Goal: Task Accomplishment & Management: Manage account settings

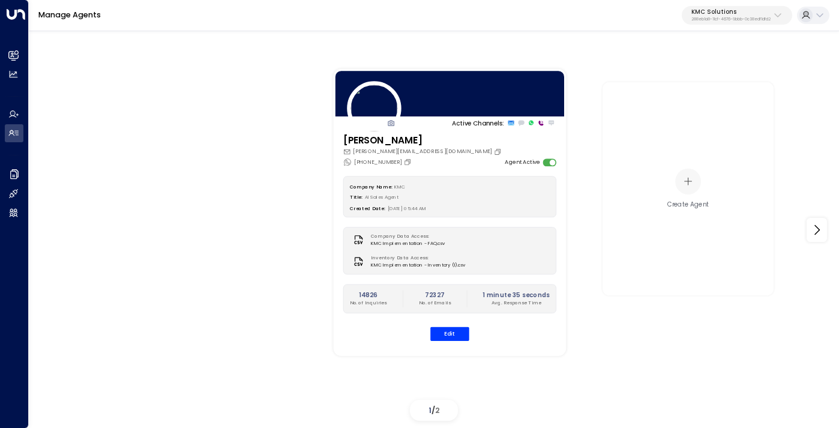
click at [734, 19] on p "288eb1a8-11cf-4676-9bbb-0c38edf1dfd2" at bounding box center [730, 19] width 79 height 5
type input "******"
click at [741, 88] on span "ID: b6d56953-0354-4d8c-85a9-b9f5de32c6fb" at bounding box center [760, 87] width 138 height 8
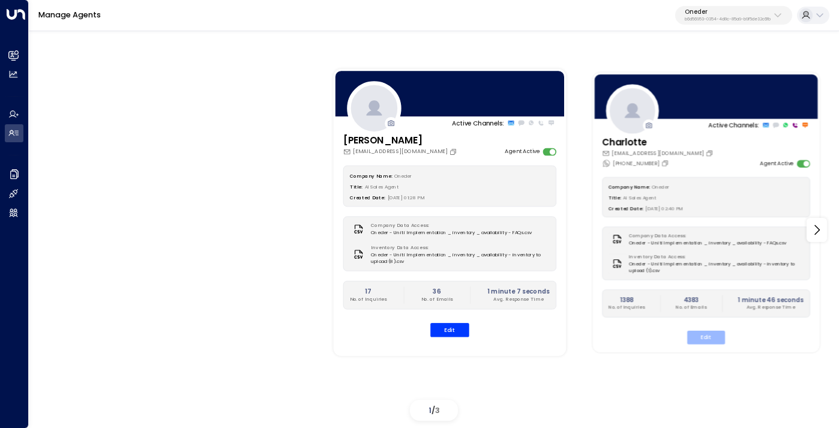
click at [702, 343] on button "Edit" at bounding box center [706, 338] width 38 height 14
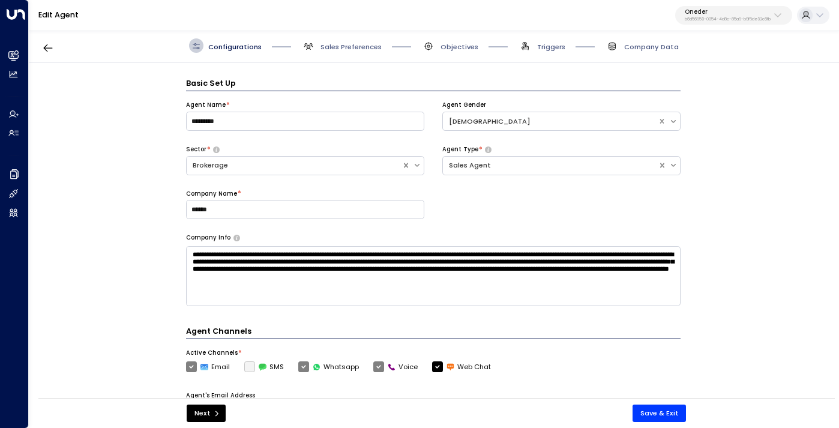
scroll to position [14, 0]
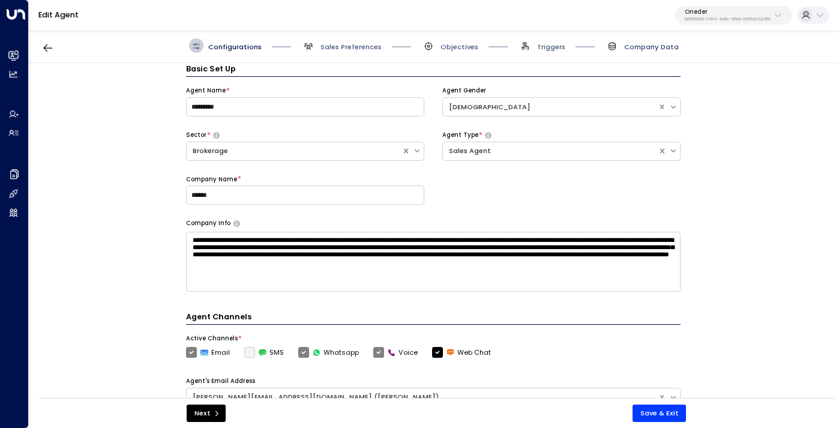
click at [644, 44] on span "Company Data" at bounding box center [651, 47] width 55 height 10
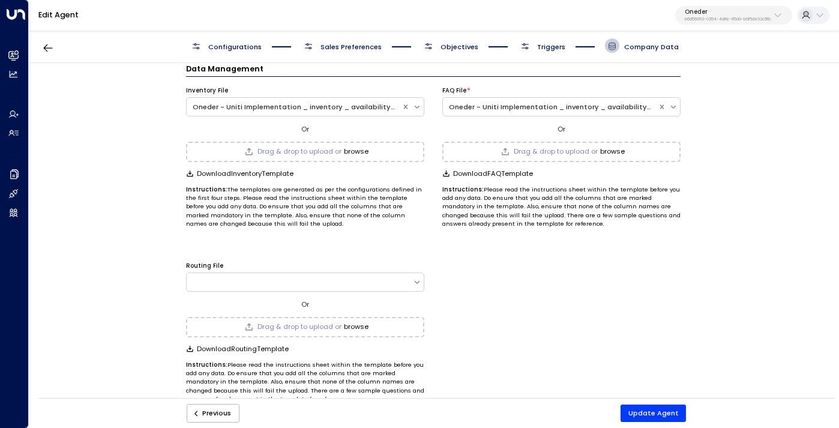
click at [363, 150] on button "browse" at bounding box center [356, 152] width 25 height 8
click at [602, 307] on div "Routing File Or Drag & drop to upload or browse Download Routing Template Instr…" at bounding box center [433, 327] width 494 height 151
click at [650, 411] on button "Update Agent" at bounding box center [653, 412] width 66 height 17
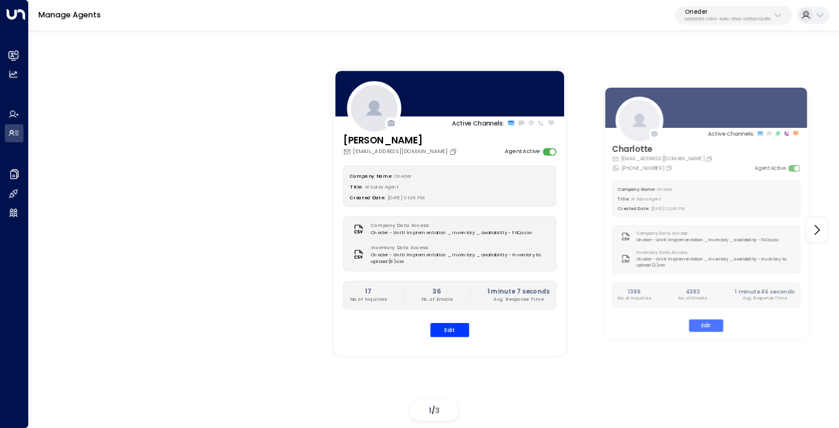
click at [721, 27] on div "Manage Agents Oneder b6d56953-0354-4d8c-85a9-b9f5de32c6fb" at bounding box center [434, 15] width 810 height 31
click at [713, 20] on p "b6d56953-0354-4d8c-85a9-b9f5de32c6fb" at bounding box center [728, 19] width 86 height 5
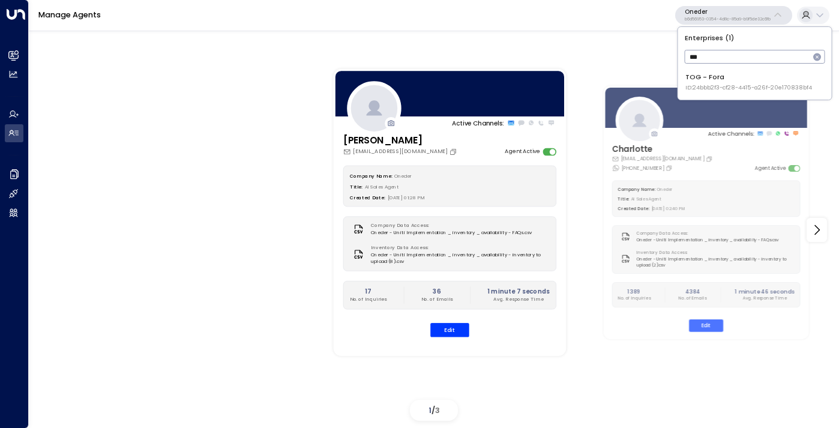
type input "***"
click at [709, 89] on span "ID: 24bbb2f3-cf28-4415-a26f-20e170838bf4" at bounding box center [748, 87] width 127 height 8
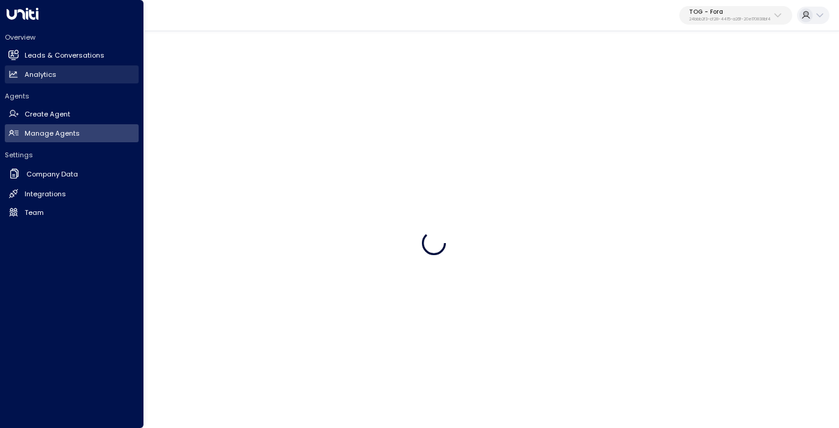
click at [76, 74] on link "Analytics Analytics" at bounding box center [72, 74] width 134 height 18
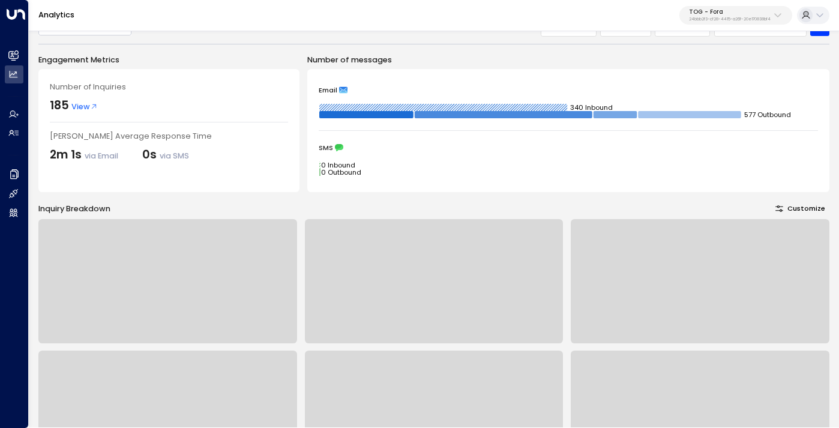
scroll to position [22, 0]
